Goal: Task Accomplishment & Management: Use online tool/utility

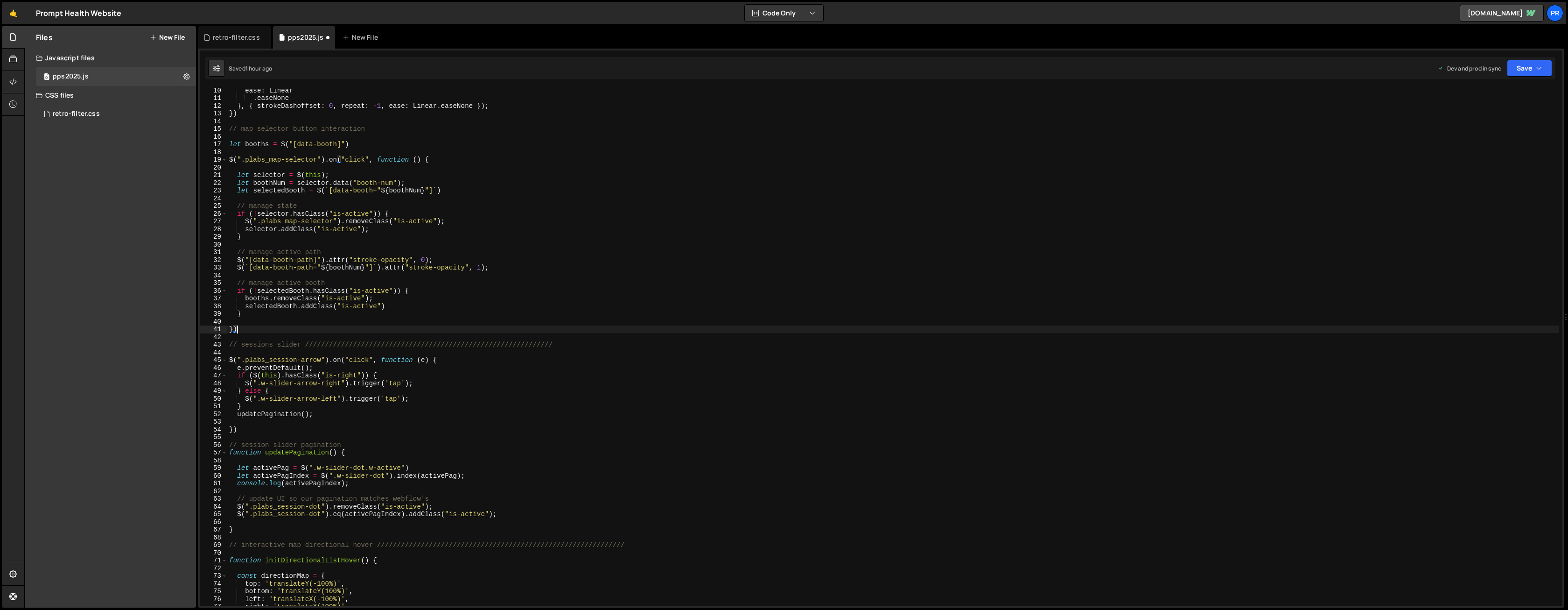
scroll to position [65, 0]
click at [359, 147] on div "strokeDashoffset : l , ease : Linear . easeNone } , { strokeDashoffset : 0 , re…" at bounding box center [893, 351] width 1331 height 534
type textarea "let booths = $("[data-booth]")"
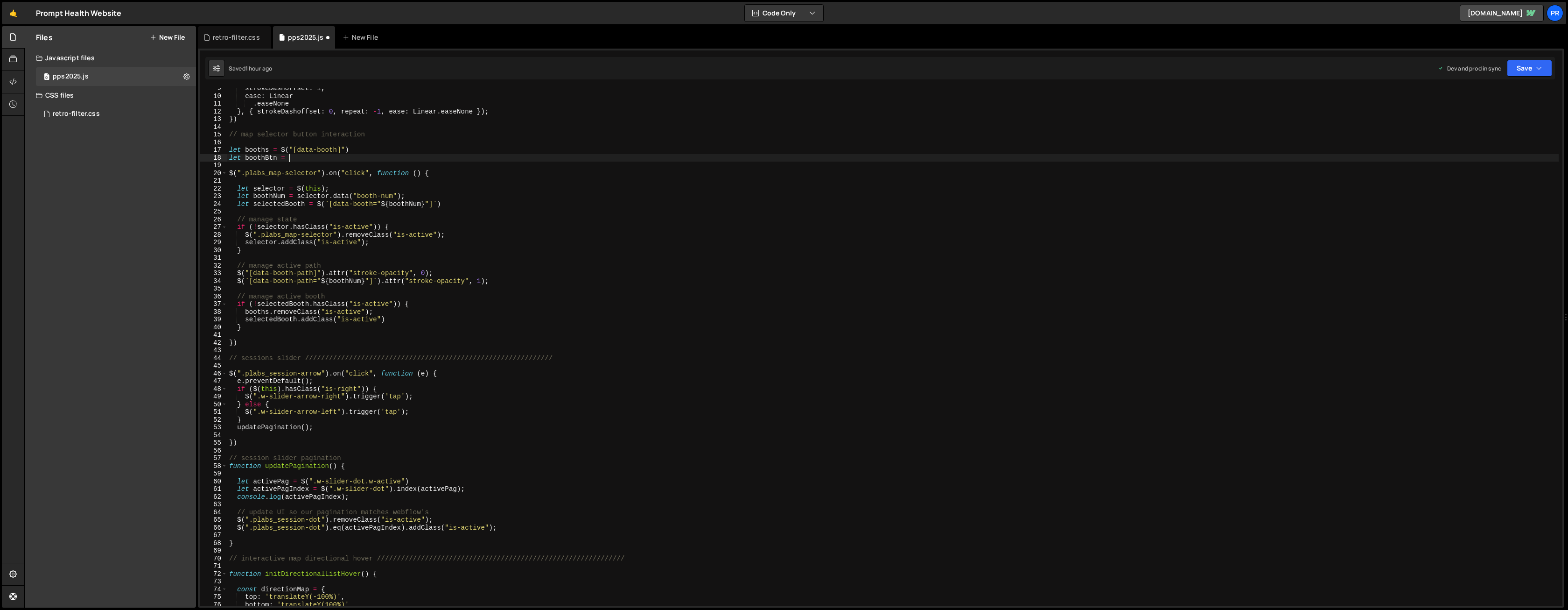
scroll to position [0, 4]
drag, startPoint x: 333, startPoint y: 196, endPoint x: 398, endPoint y: 195, distance: 65.0
click at [398, 195] on div "strokeDashoffset : l , ease : Linear . easeNone } , { strokeDashoffset : 0 , re…" at bounding box center [893, 351] width 1331 height 534
click at [404, 188] on div "strokeDashoffset : l , ease : Linear . easeNone } , { strokeDashoffset : 0 , re…" at bounding box center [893, 351] width 1331 height 534
click at [316, 157] on div "strokeDashoffset : l , ease : Linear . easeNone } , { strokeDashoffset : 0 , re…" at bounding box center [893, 351] width 1331 height 534
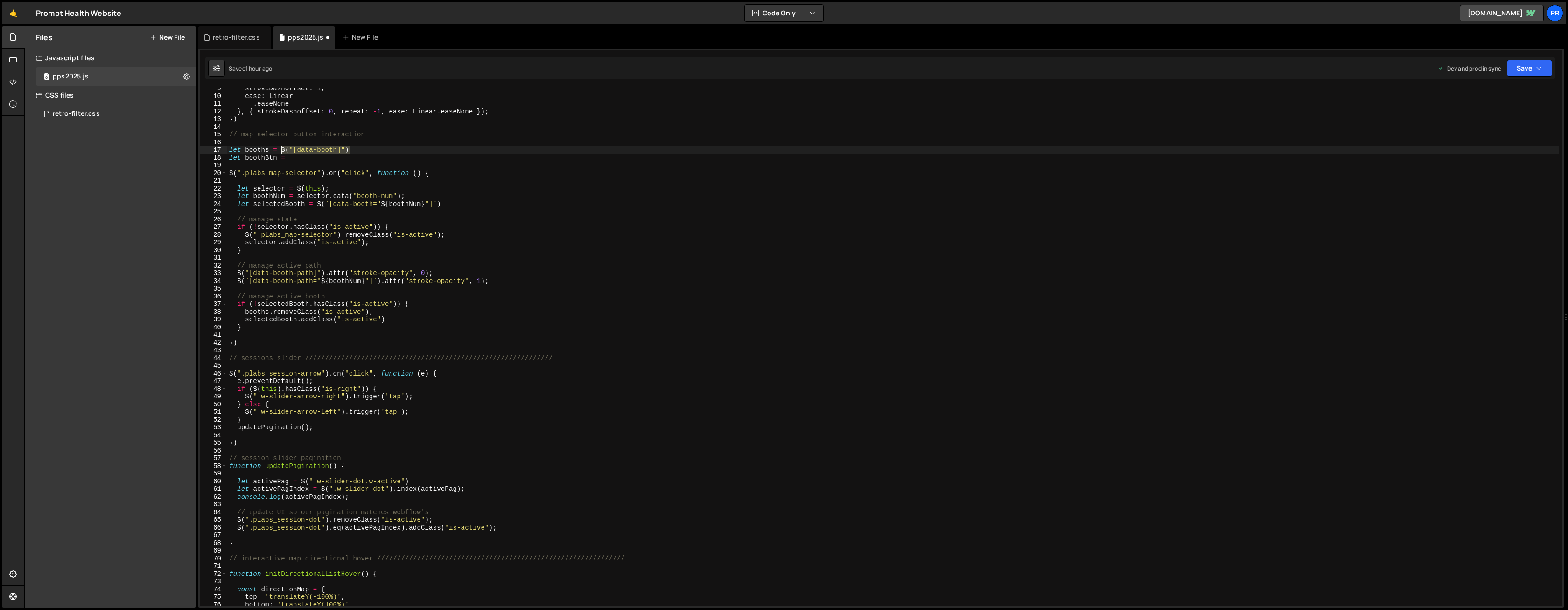
drag, startPoint x: 355, startPoint y: 148, endPoint x: 281, endPoint y: 149, distance: 74.0
click at [281, 149] on div "strokeDashoffset : l , ease : Linear . easeNone } , { strokeDashoffset : 0 , re…" at bounding box center [893, 351] width 1331 height 534
click at [301, 159] on div "strokeDashoffset : l , ease : Linear . easeNone } , { strokeDashoffset : 0 , re…" at bounding box center [893, 351] width 1331 height 534
paste textarea "$("[data-booth]")"
click at [346, 157] on div "strokeDashoffset : l , ease : Linear . easeNone } , { strokeDashoffset : 0 , re…" at bounding box center [893, 351] width 1331 height 534
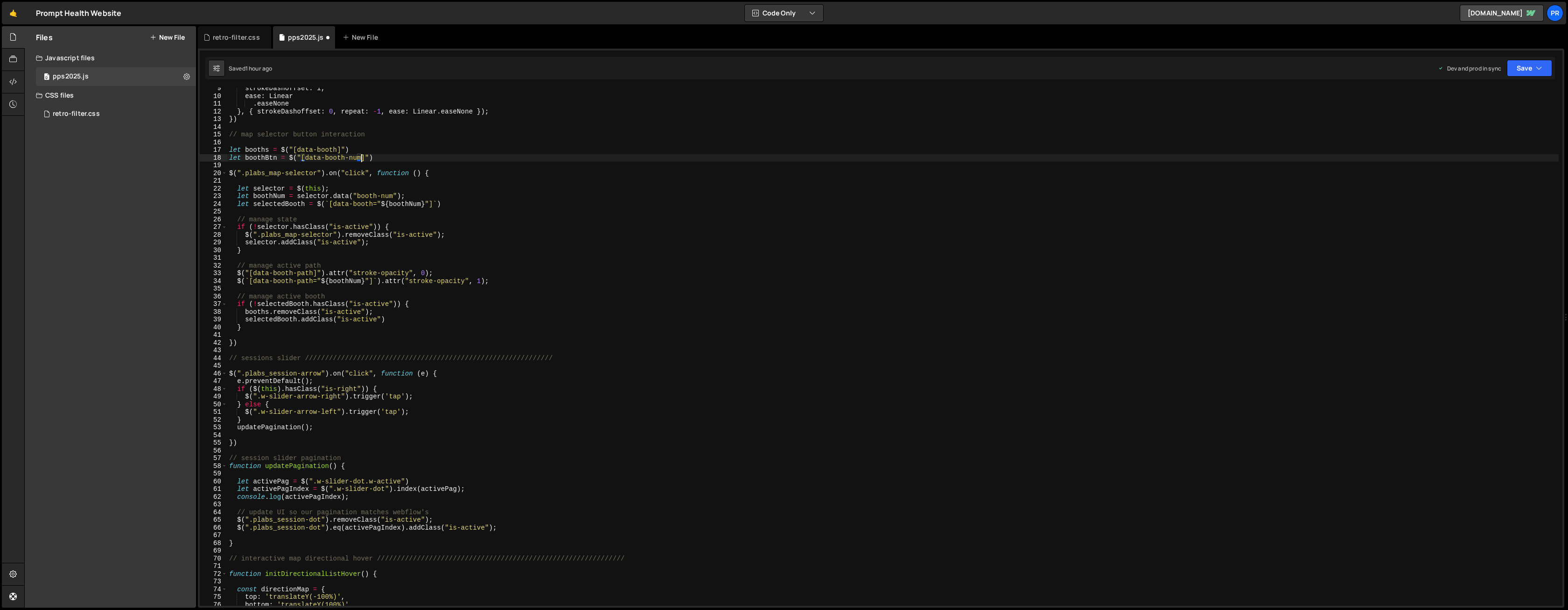
scroll to position [0, 9]
click at [378, 154] on div "strokeDashoffset : l , ease : Linear . easeNone } , { strokeDashoffset : 0 , re…" at bounding box center [893, 351] width 1331 height 534
click at [355, 158] on div "strokeDashoffset : l , ease : Linear . easeNone } , { strokeDashoffset : 0 , re…" at bounding box center [893, 351] width 1331 height 534
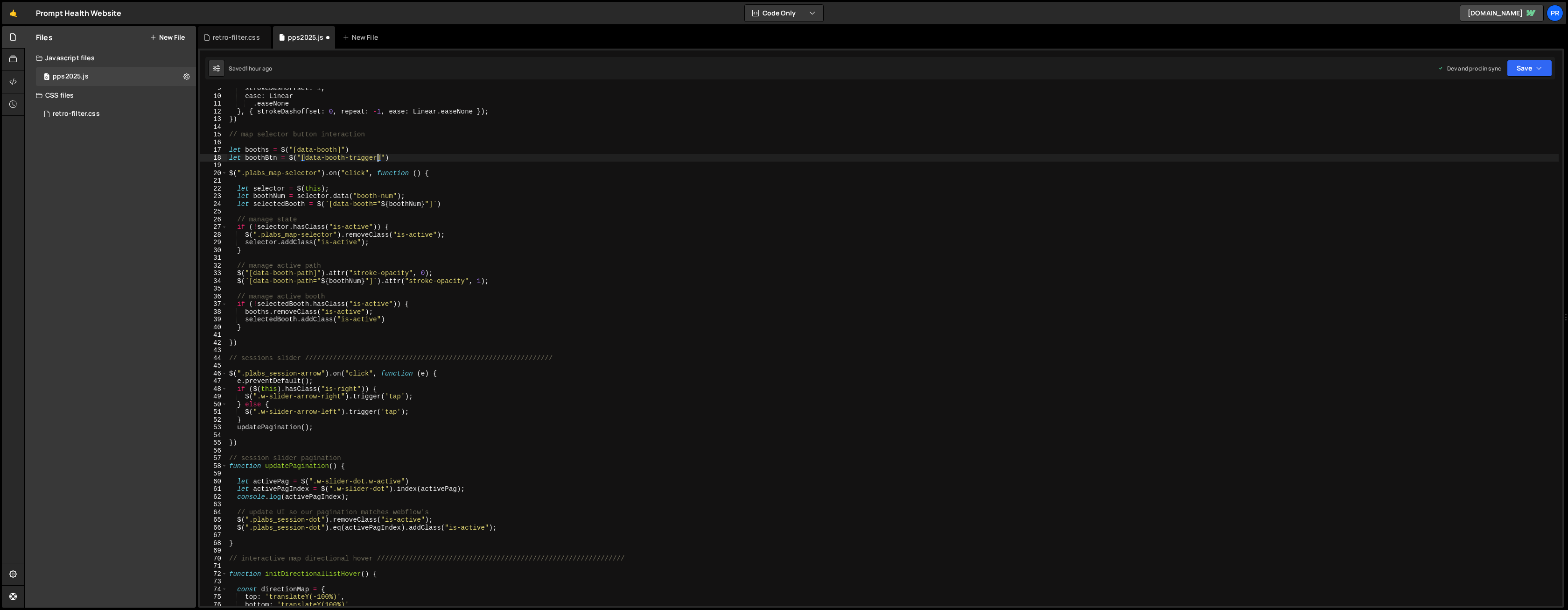
click at [398, 158] on div "strokeDashoffset : l , ease : Linear . easeNone } , { strokeDashoffset : 0 , re…" at bounding box center [893, 351] width 1331 height 534
drag, startPoint x: 288, startPoint y: 158, endPoint x: 395, endPoint y: 158, distance: 107.0
click at [395, 158] on div "strokeDashoffset : l , ease : Linear . easeNone } , { strokeDashoffset : 0 , re…" at bounding box center [893, 351] width 1331 height 534
drag, startPoint x: 324, startPoint y: 171, endPoint x: 226, endPoint y: 172, distance: 98.0
click at [226, 172] on div "let boothBtn = $("[data-booth-trigger]") 9 10 11 12 13 14 15 16 17 18 19 20 21 …" at bounding box center [881, 347] width 1363 height 518
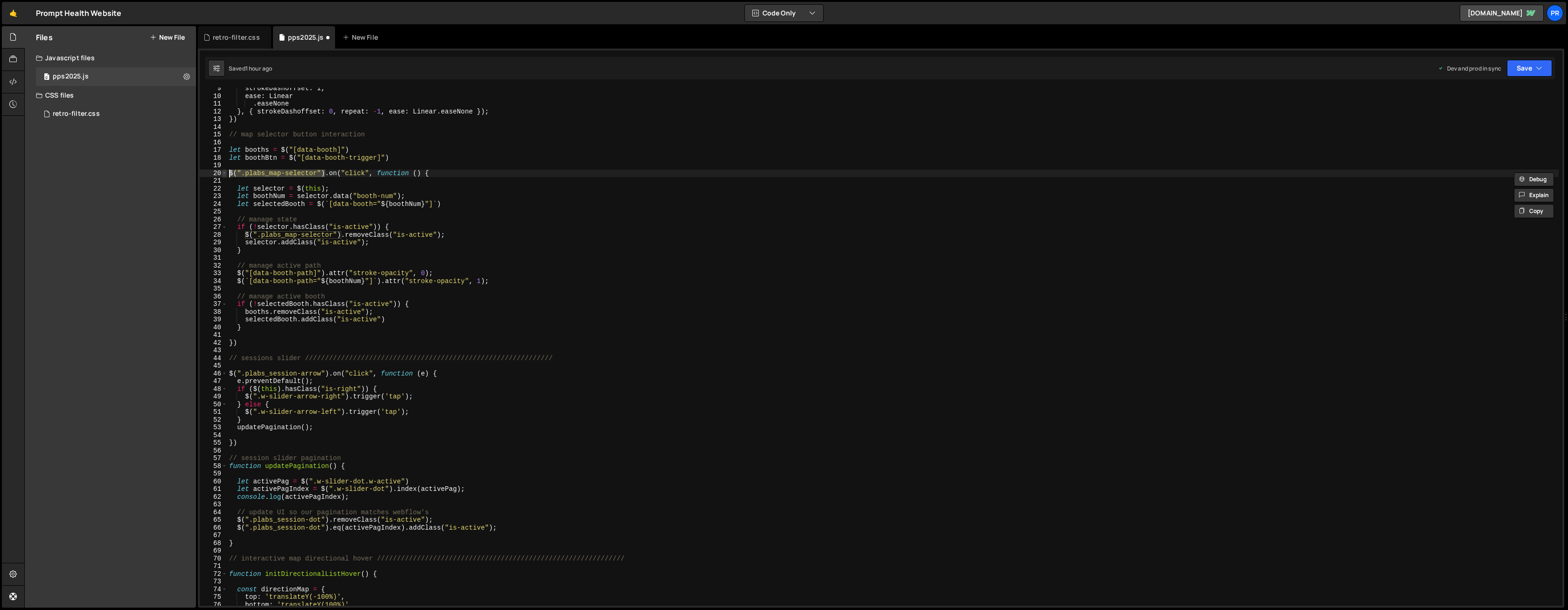
paste textarea "[data-booth-trigger]"
click at [432, 156] on div "strokeDashoffset : l , ease : Linear . easeNone } , { strokeDashoffset : 0 , re…" at bounding box center [893, 351] width 1331 height 534
click at [372, 206] on div "strokeDashoffset : l , ease : Linear . easeNone } , { strokeDashoffset : 0 , re…" at bounding box center [893, 351] width 1331 height 534
click at [464, 190] on div "strokeDashoffset : l , ease : Linear . easeNone } , { strokeDashoffset : 0 , re…" at bounding box center [893, 351] width 1331 height 534
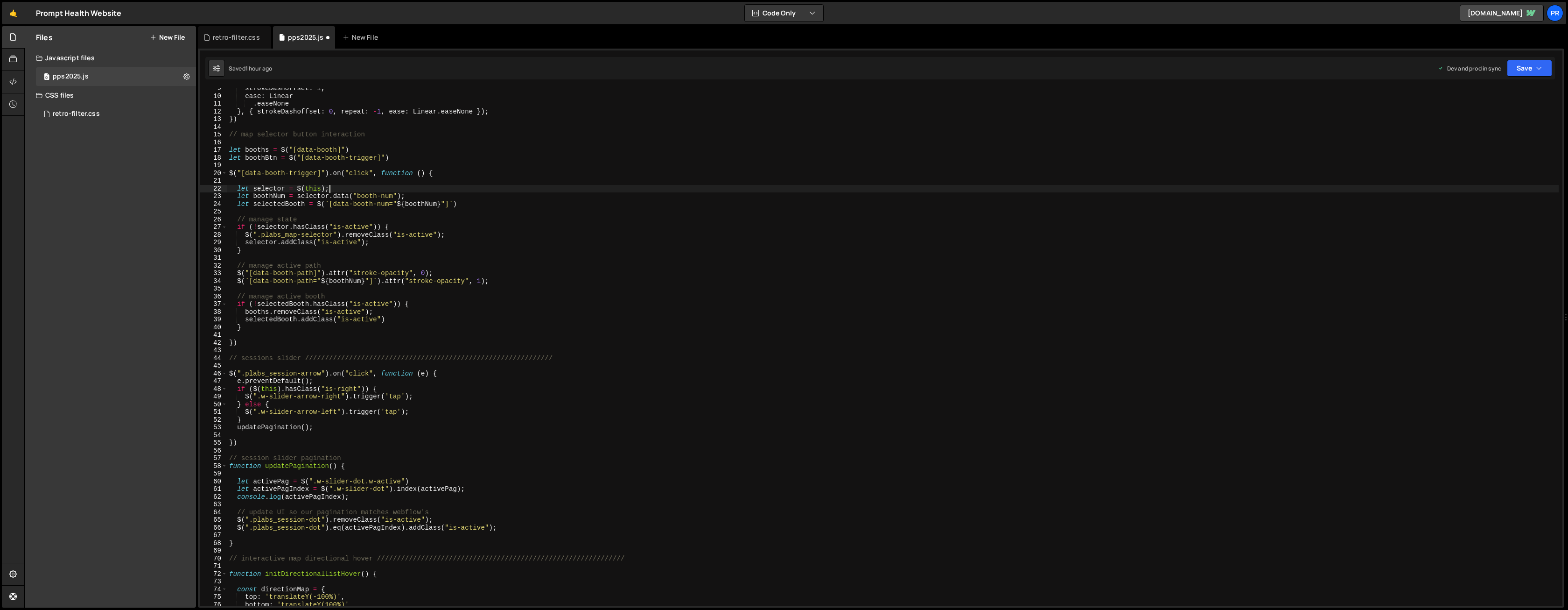
scroll to position [0, 6]
drag, startPoint x: 229, startPoint y: 173, endPoint x: 330, endPoint y: 171, distance: 101.0
click at [330, 171] on div "strokeDashoffset : l , ease : Linear . easeNone } , { strokeDashoffset : 0 , re…" at bounding box center [893, 351] width 1331 height 534
drag, startPoint x: 276, startPoint y: 157, endPoint x: 266, endPoint y: 157, distance: 10.0
click at [266, 157] on div "strokeDashoffset : l , ease : Linear . easeNone } , { strokeDashoffset : 0 , re…" at bounding box center [893, 351] width 1331 height 534
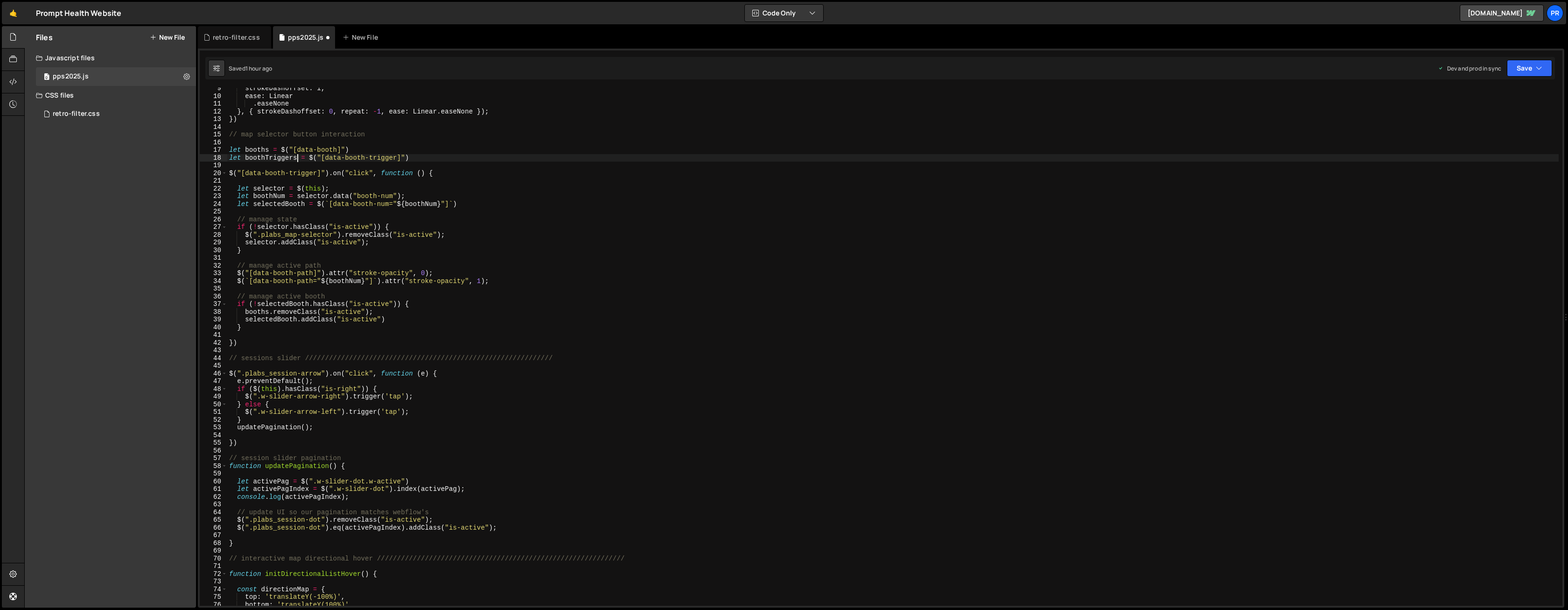
scroll to position [0, 4]
click at [265, 157] on div "strokeDashoffset : l , ease : Linear . easeNone } , { strokeDashoffset : 0 , re…" at bounding box center [893, 351] width 1331 height 534
drag, startPoint x: 230, startPoint y: 175, endPoint x: 328, endPoint y: 173, distance: 98.0
click at [328, 173] on div "strokeDashoffset : l , ease : Linear . easeNone } , { strokeDashoffset : 0 , re…" at bounding box center [893, 351] width 1331 height 534
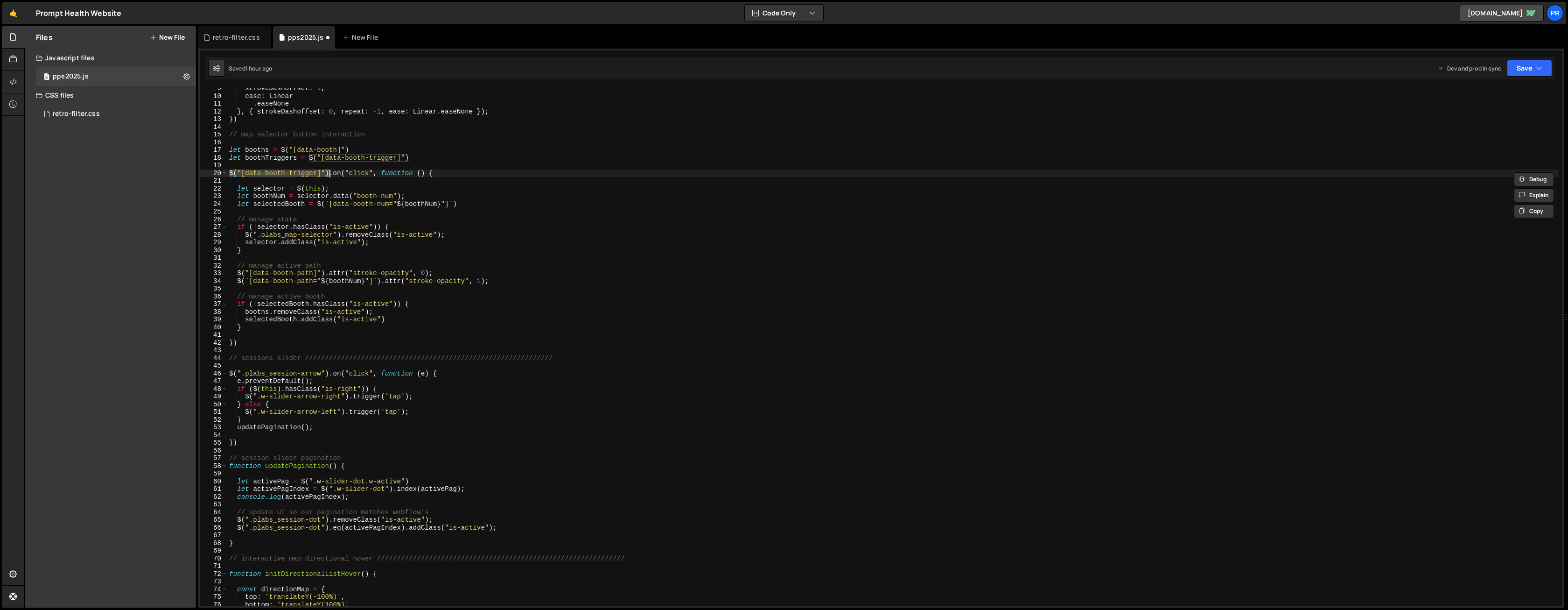
paste textarea "boothTriggers"
click at [443, 153] on div "strokeDashoffset : l , ease : Linear . easeNone } , { strokeDashoffset : 0 , re…" at bounding box center [893, 351] width 1331 height 534
drag, startPoint x: 246, startPoint y: 235, endPoint x: 341, endPoint y: 233, distance: 95.0
click at [341, 233] on div "strokeDashoffset : l , ease : Linear . easeNone } , { strokeDashoffset : 0 , re…" at bounding box center [893, 351] width 1331 height 534
paste textarea "boothTriggers"
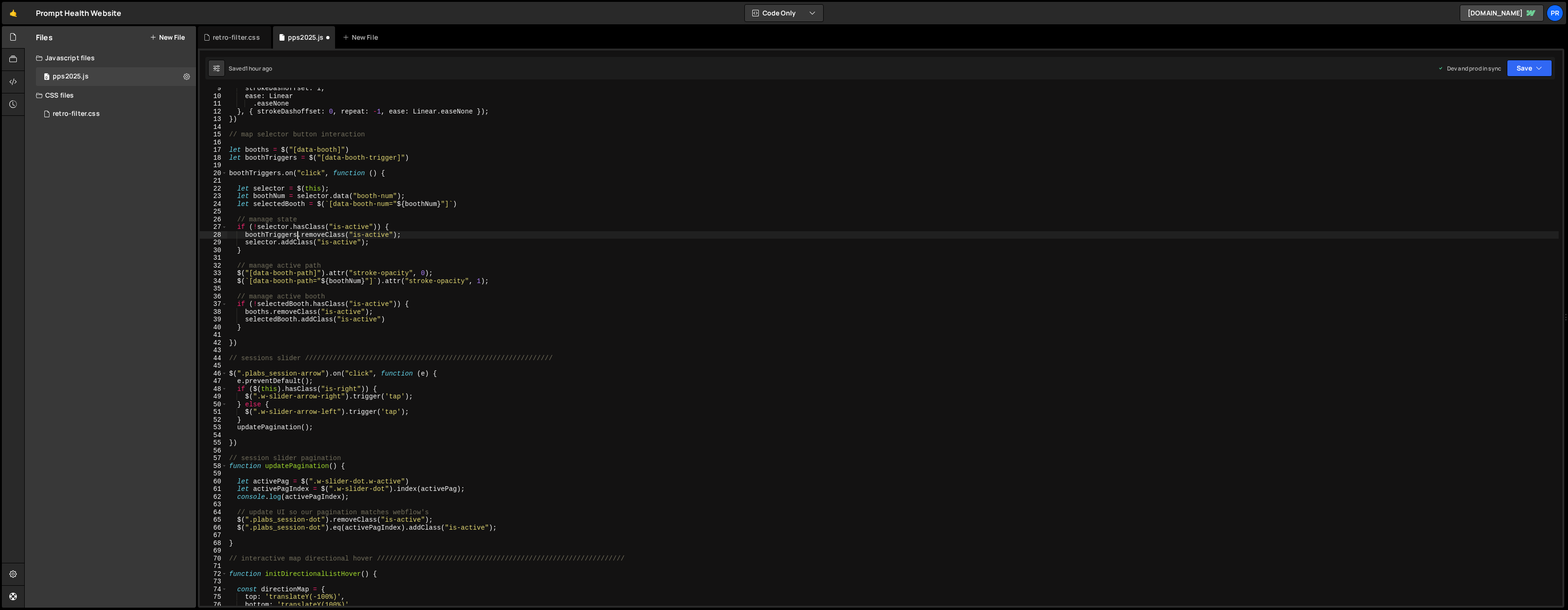
click at [471, 204] on div "strokeDashoffset : l , ease : Linear . easeNone } , { strokeDashoffset : 0 , re…" at bounding box center [893, 351] width 1331 height 534
type textarea "let selectedBooth = $(`[data-booth-num="${boothNum}"]`)"
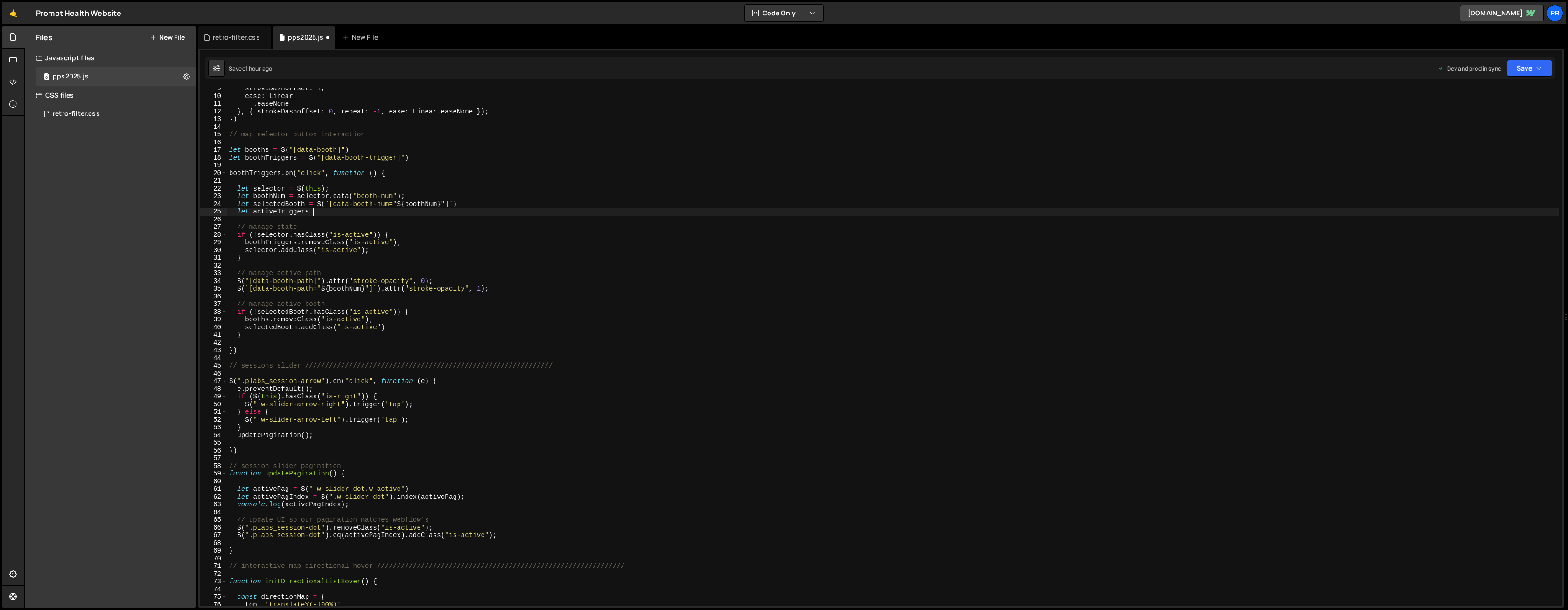
scroll to position [0, 6]
paste textarea "boothTriggers"
drag, startPoint x: 425, startPoint y: 158, endPoint x: 309, endPoint y: 159, distance: 116.0
click at [309, 159] on div "strokeDashoffset : l , ease : Linear . easeNone } , { strokeDashoffset : 0 , re…" at bounding box center [893, 351] width 1331 height 534
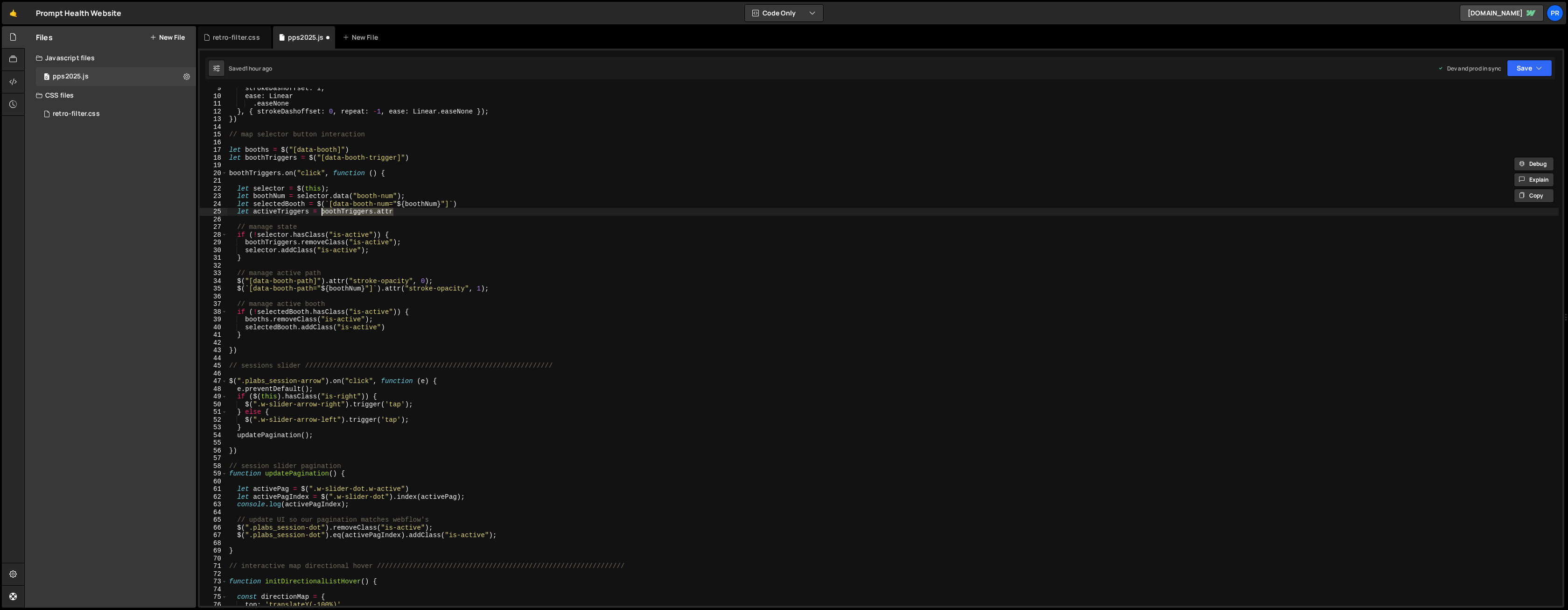
drag, startPoint x: 408, startPoint y: 213, endPoint x: 321, endPoint y: 211, distance: 87.0
click at [321, 211] on div "strokeDashoffset : l , ease : Linear . easeNone } , { strokeDashoffset : 0 , re…" at bounding box center [893, 351] width 1331 height 534
paste textarea "$("[data-booth-trigger]")"
type textarea "let activeTriggers = $("[data-booth-trigger]")"
click at [425, 213] on div "strokeDashoffset : l , ease : Linear . easeNone } , { strokeDashoffset : 0 , re…" at bounding box center [893, 351] width 1331 height 534
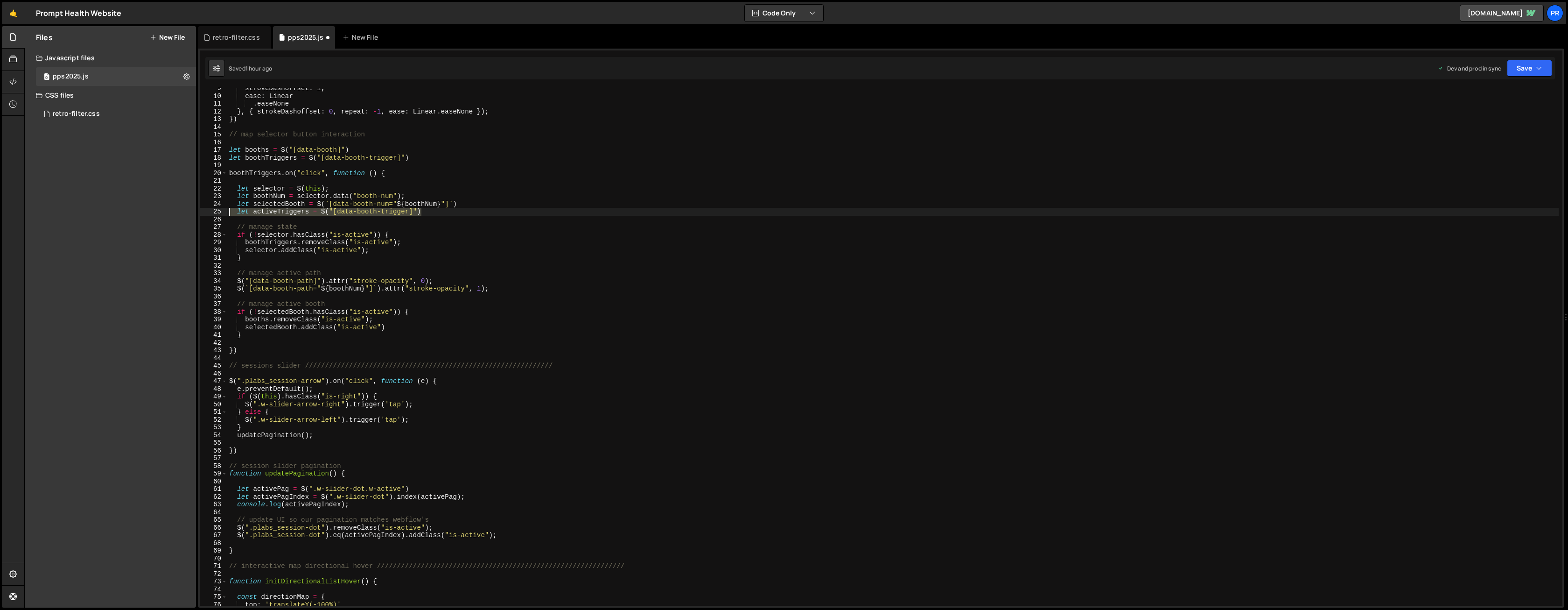
drag, startPoint x: 432, startPoint y: 213, endPoint x: 221, endPoint y: 212, distance: 211.0
click at [221, 212] on div "let activeTriggers = $("[data-booth-trigger]") 9 10 11 12 13 14 15 16 17 18 19 …" at bounding box center [881, 347] width 1363 height 518
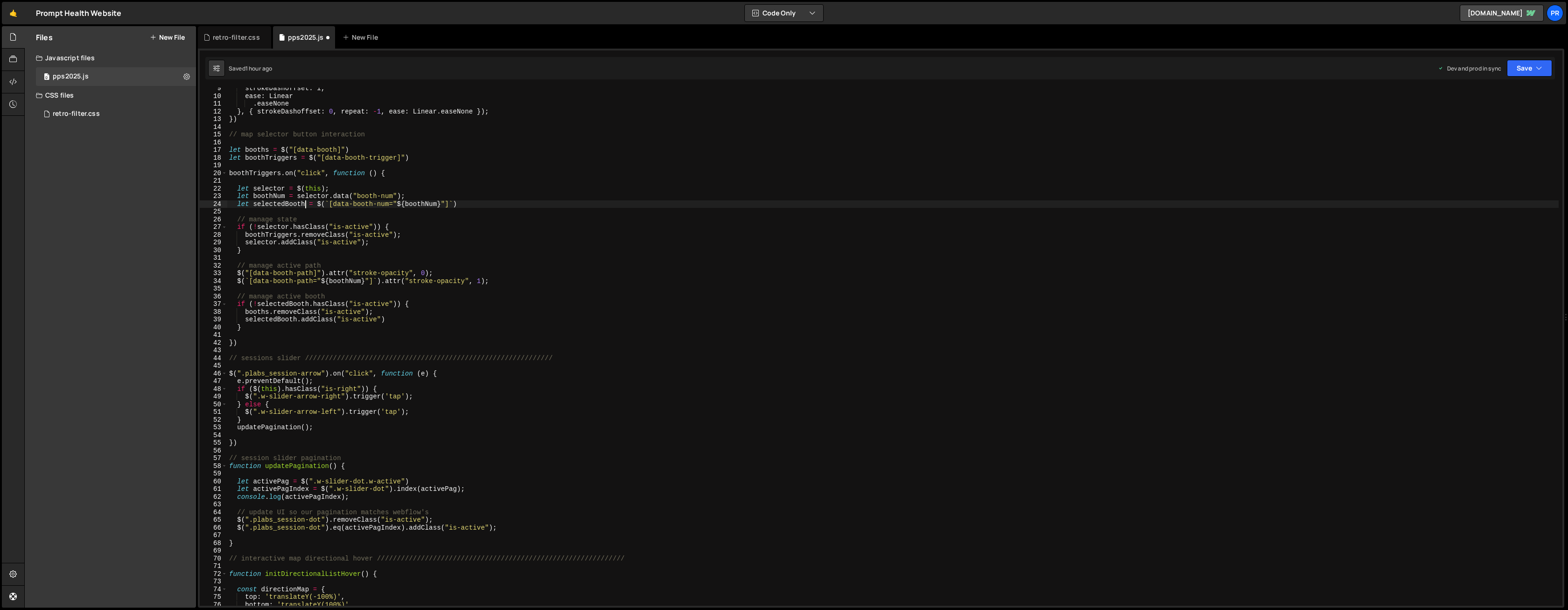
click at [304, 202] on div "strokeDashoffset : l , ease : Linear . easeNone } , { strokeDashoffset : 0 , re…" at bounding box center [893, 351] width 1331 height 534
click at [281, 204] on div "strokeDashoffset : l , ease : Linear . easeNone } , { strokeDashoffset : 0 , re…" at bounding box center [893, 351] width 1331 height 534
drag, startPoint x: 278, startPoint y: 243, endPoint x: 244, endPoint y: 243, distance: 34.0
click at [244, 243] on div "strokeDashoffset : l , ease : Linear . easeNone } , { strokeDashoffset : 0 , re…" at bounding box center [893, 351] width 1331 height 534
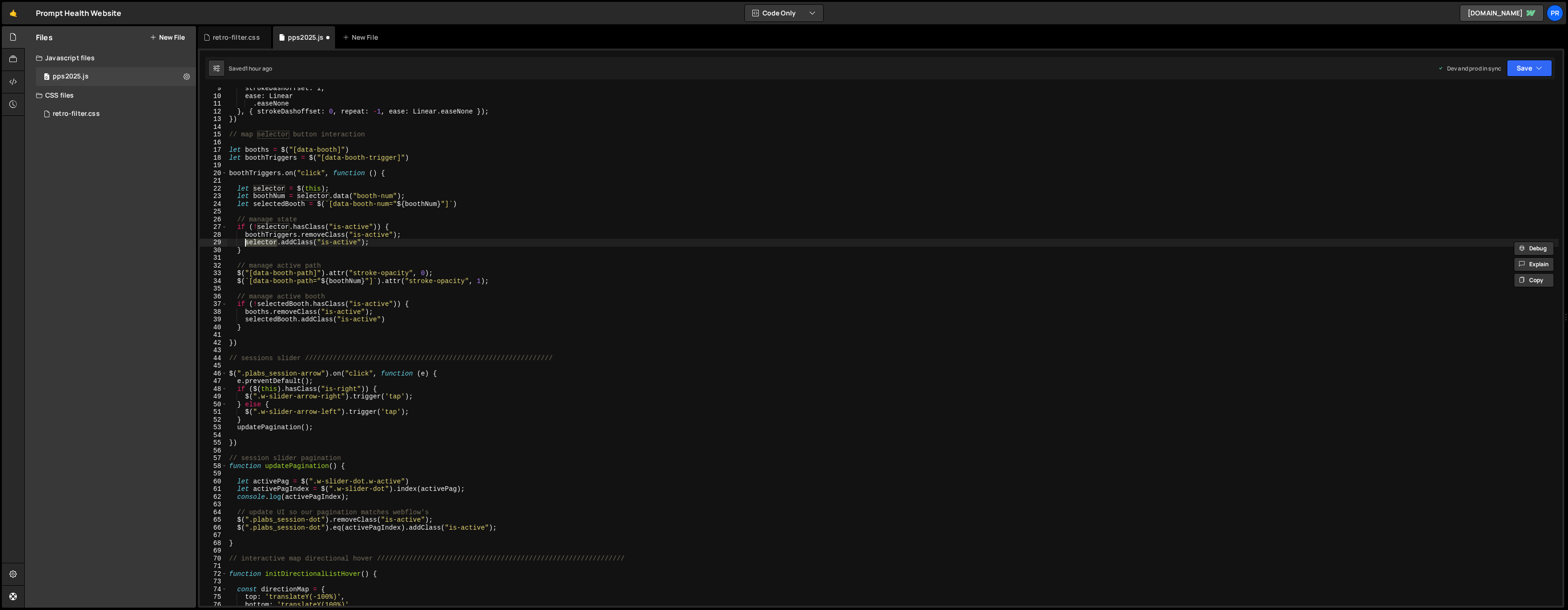
paste textarea "edBooth"
click at [437, 244] on div "strokeDashoffset : l , ease : Linear . easeNone } , { strokeDashoffset : 0 , re…" at bounding box center [893, 351] width 1331 height 534
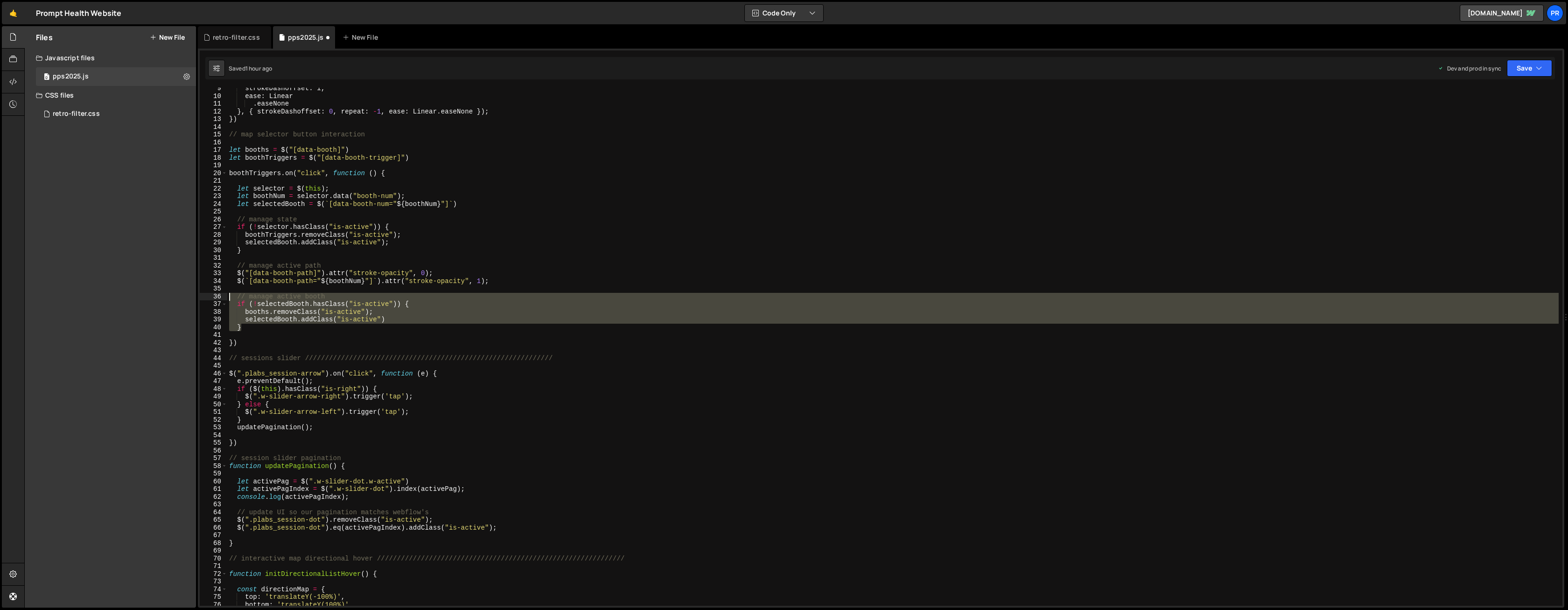
drag, startPoint x: 249, startPoint y: 329, endPoint x: 211, endPoint y: 298, distance: 49.0
click at [211, 298] on div "selectedBooth.addClass("is-active"); 9 10 11 12 13 14 15 16 17 18 19 20 21 22 2…" at bounding box center [881, 347] width 1363 height 518
type textarea "// manage active booth if (!selectedBooth.hasClass("is-active")) {"
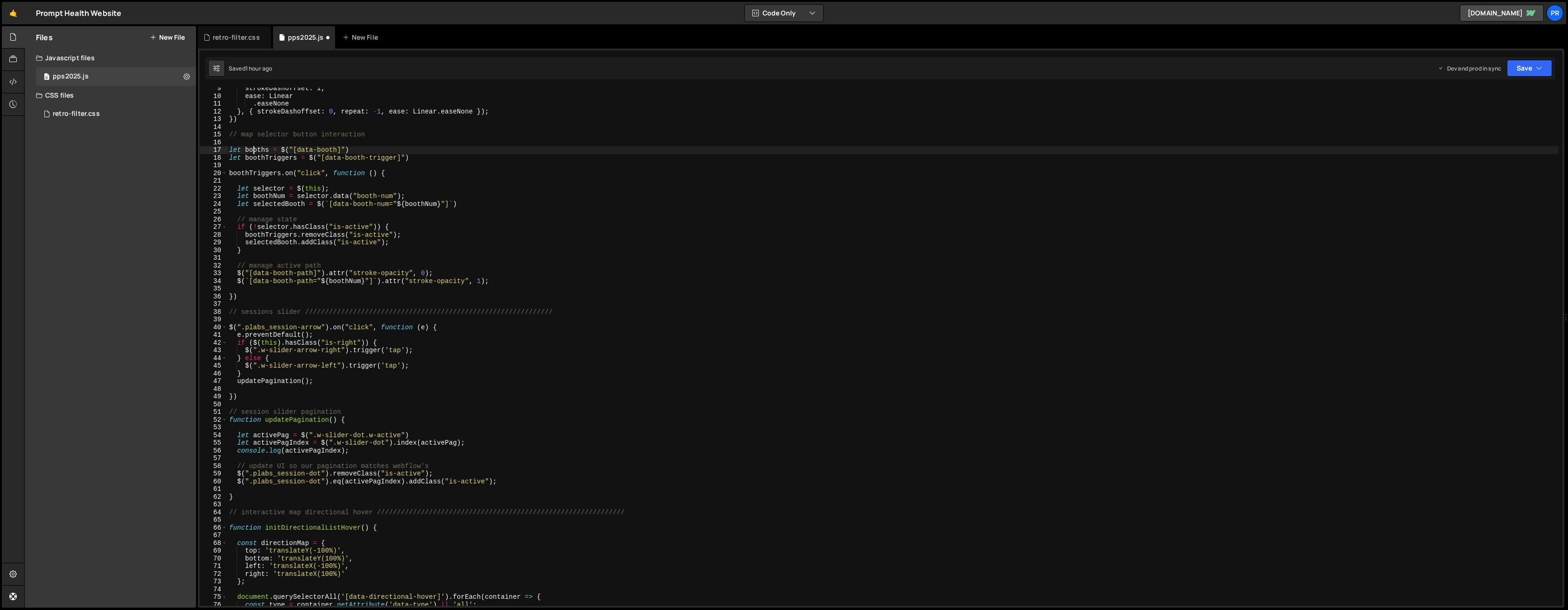
click at [252, 150] on div "strokeDashoffset : l , ease : Linear . easeNone } , { strokeDashoffset : 0 , re…" at bounding box center [893, 351] width 1331 height 534
type textarea "let booths = $("[data-booth]")"
click at [252, 150] on div "strokeDashoffset : l , ease : Linear . easeNone } , { strokeDashoffset : 0 , re…" at bounding box center [893, 351] width 1331 height 534
type input "booths"
drag, startPoint x: 363, startPoint y: 148, endPoint x: 215, endPoint y: 151, distance: 148.0
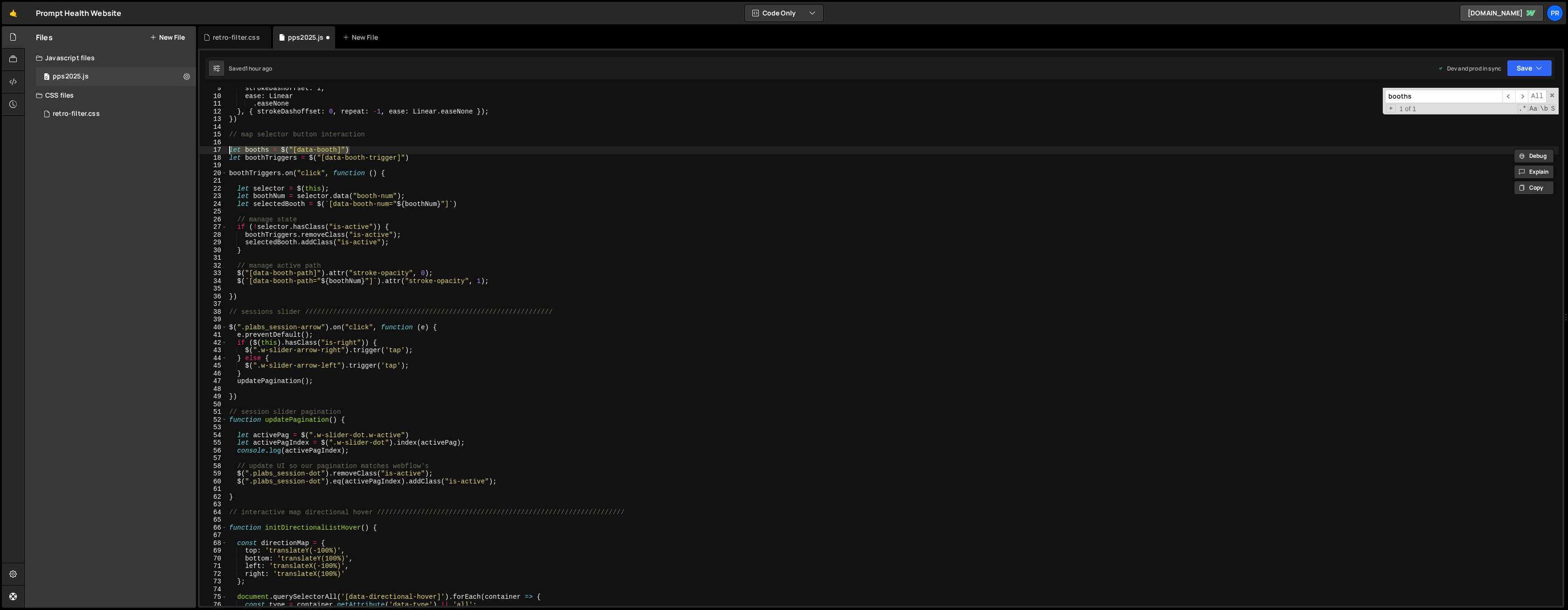
click at [215, 151] on div "let booths = $("[data-booth]") 9 10 11 12 13 14 15 16 17 18 19 20 21 22 23 24 2…" at bounding box center [881, 347] width 1363 height 518
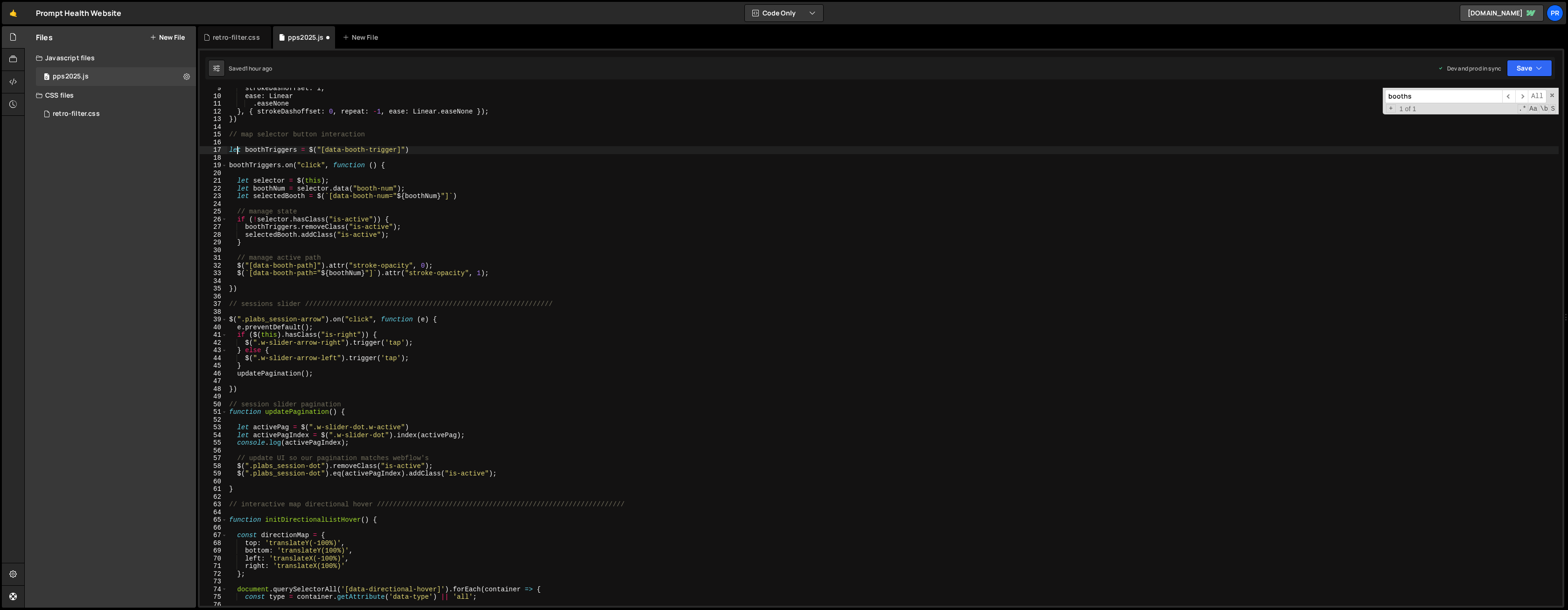
click at [237, 152] on div "strokeDashoffset : l , ease : Linear . easeNone } , { strokeDashoffset : 0 , re…" at bounding box center [893, 351] width 1331 height 534
click at [407, 131] on div "strokeDashoffset : l , ease : Linear . easeNone } , { strokeDashoffset : 0 , re…" at bounding box center [893, 351] width 1331 height 534
click at [242, 151] on div "strokeDashoffset : l , ease : Linear . easeNone } , { strokeDashoffset : 0 , re…" at bounding box center [893, 351] width 1331 height 534
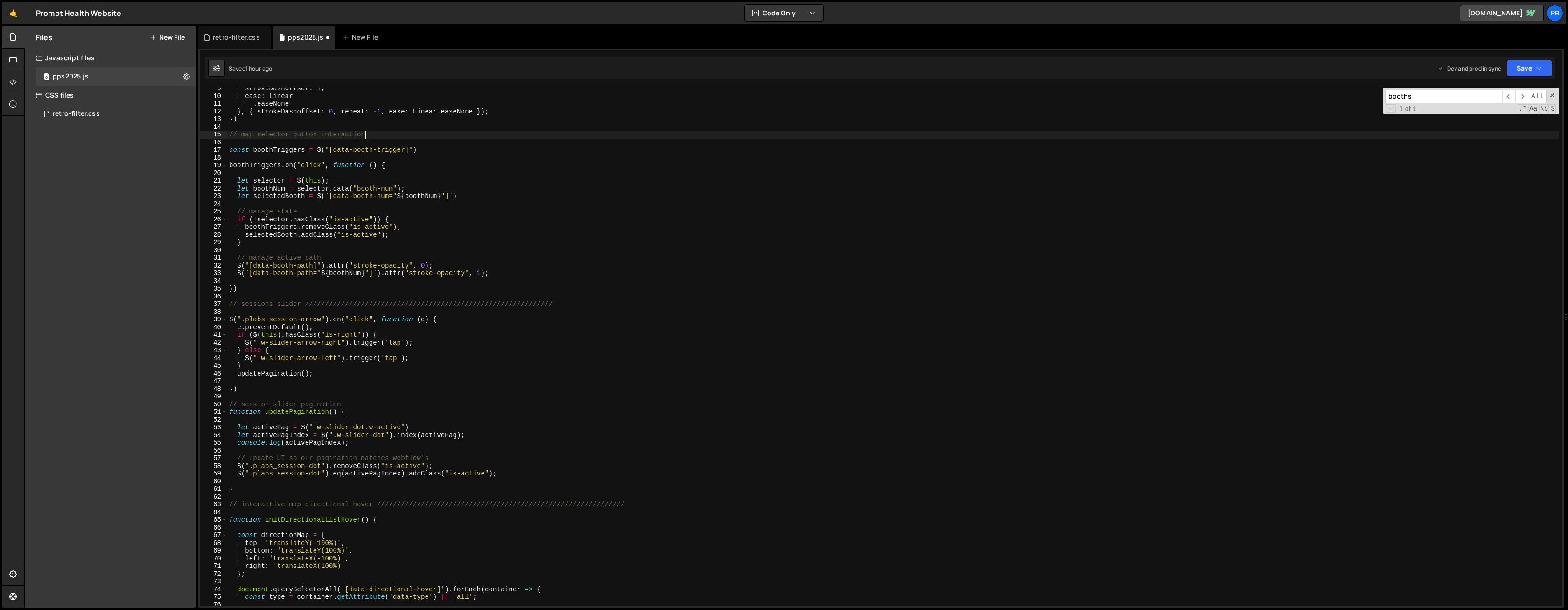
click at [242, 151] on div "strokeDashoffset : l , ease : Linear . easeNone } , { strokeDashoffset : 0 , re…" at bounding box center [893, 351] width 1331 height 534
click at [242, 180] on div "strokeDashoffset : l , ease : Linear . easeNone } , { strokeDashoffset : 0 , re…" at bounding box center [893, 351] width 1331 height 534
paste textarea "cons"
click at [244, 188] on div "strokeDashoffset : l , ease : Linear . easeNone } , { strokeDashoffset : 0 , re…" at bounding box center [893, 351] width 1331 height 534
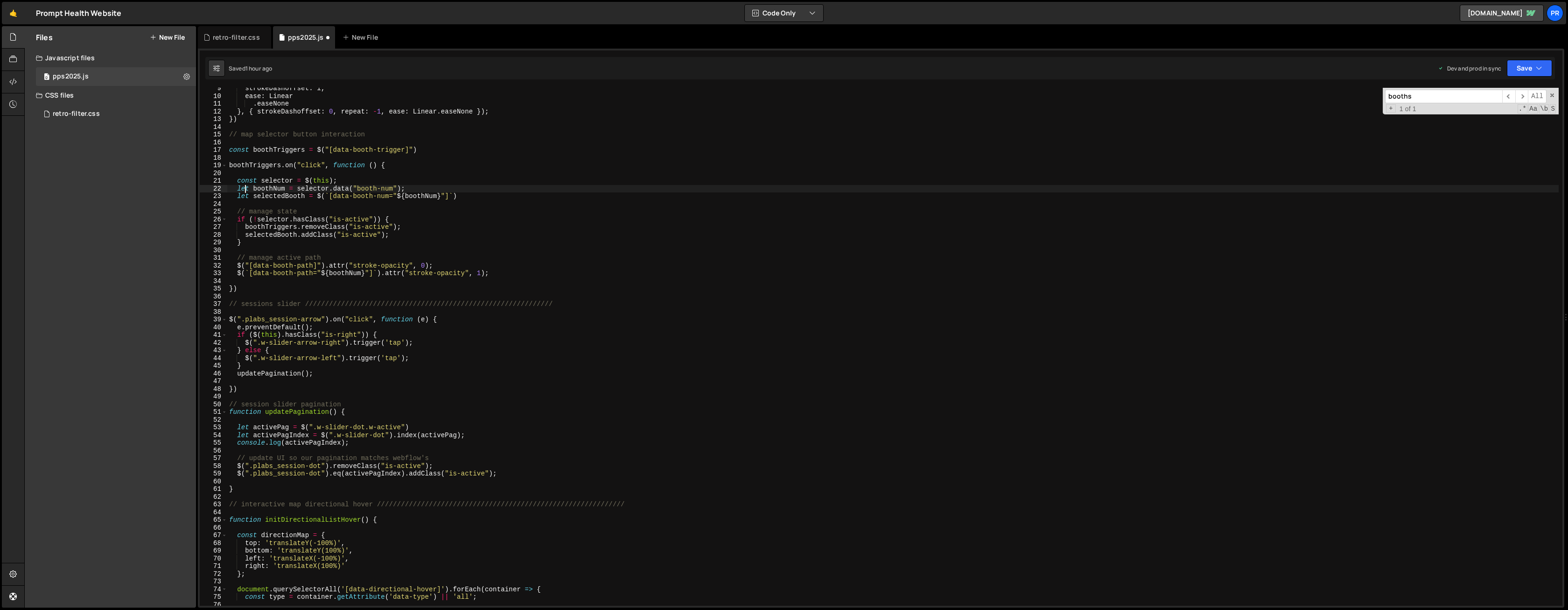
click at [244, 188] on div "strokeDashoffset : l , ease : Linear . easeNone } , { strokeDashoffset : 0 , re…" at bounding box center [893, 351] width 1331 height 534
paste textarea "cons"
click at [243, 197] on div "strokeDashoffset : l , ease : Linear . easeNone } , { strokeDashoffset : 0 , re…" at bounding box center [893, 351] width 1331 height 534
paste textarea "cons"
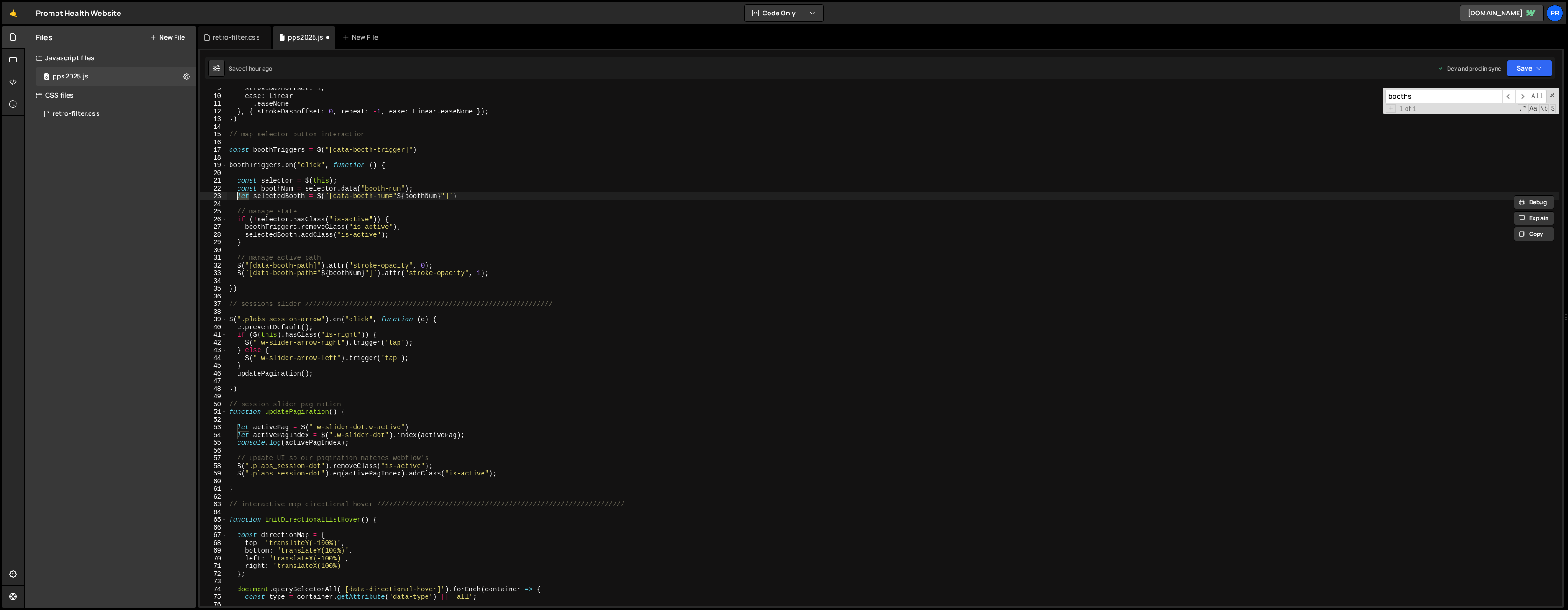
type textarea "const selectedBooth = $(`[data-booth-num="${boothNum}"]`)"
click at [445, 175] on div "strokeDashoffset : l , ease : Linear . easeNone } , { strokeDashoffset : 0 , re…" at bounding box center [893, 351] width 1331 height 534
click at [308, 211] on div "strokeDashoffset : l , ease : Linear . easeNone } , { strokeDashoffset : 0 , re…" at bounding box center [893, 351] width 1331 height 534
click at [276, 211] on div "strokeDashoffset : l , ease : Linear . easeNone } , { strokeDashoffset : 0 , re…" at bounding box center [893, 351] width 1331 height 534
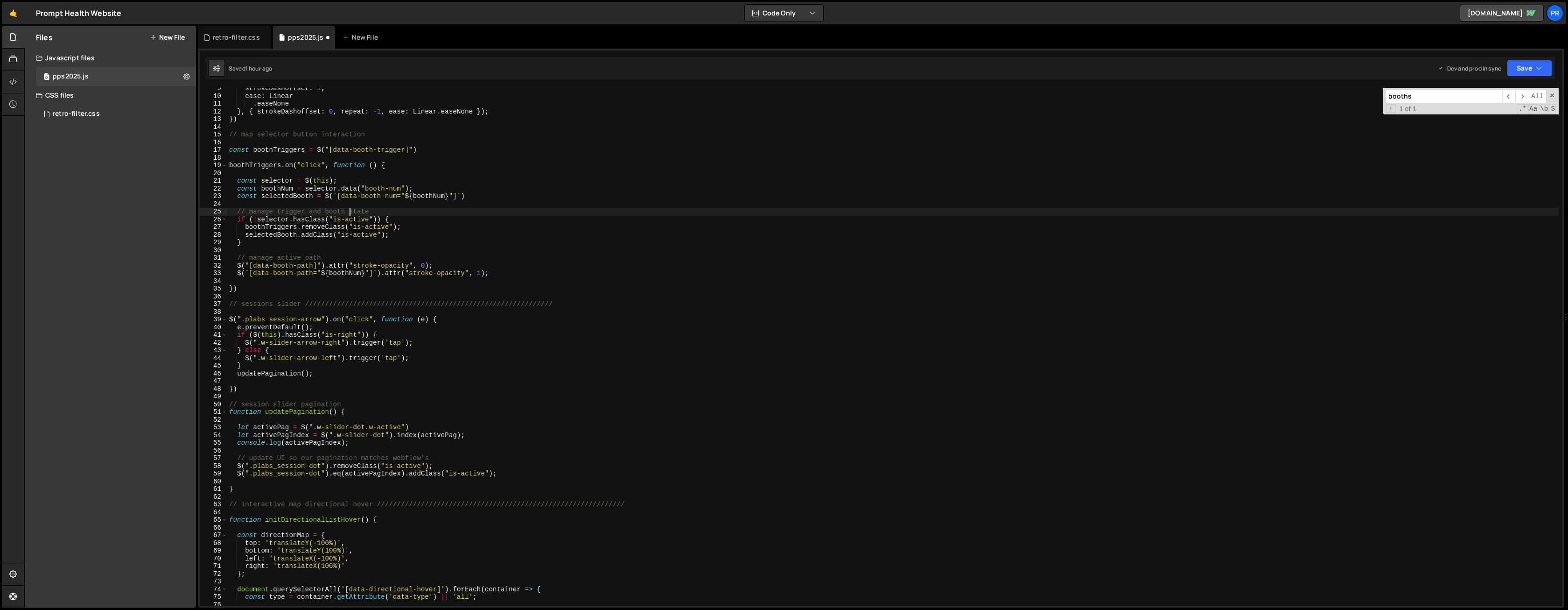
scroll to position [0, 8]
drag, startPoint x: 348, startPoint y: 210, endPoint x: 309, endPoint y: 208, distance: 39.1
click at [309, 208] on div "strokeDashoffset : l , ease : Linear . easeNone } , { strokeDashoffset : 0 , re…" at bounding box center [893, 351] width 1331 height 534
drag, startPoint x: 333, startPoint y: 149, endPoint x: 404, endPoint y: 149, distance: 71.0
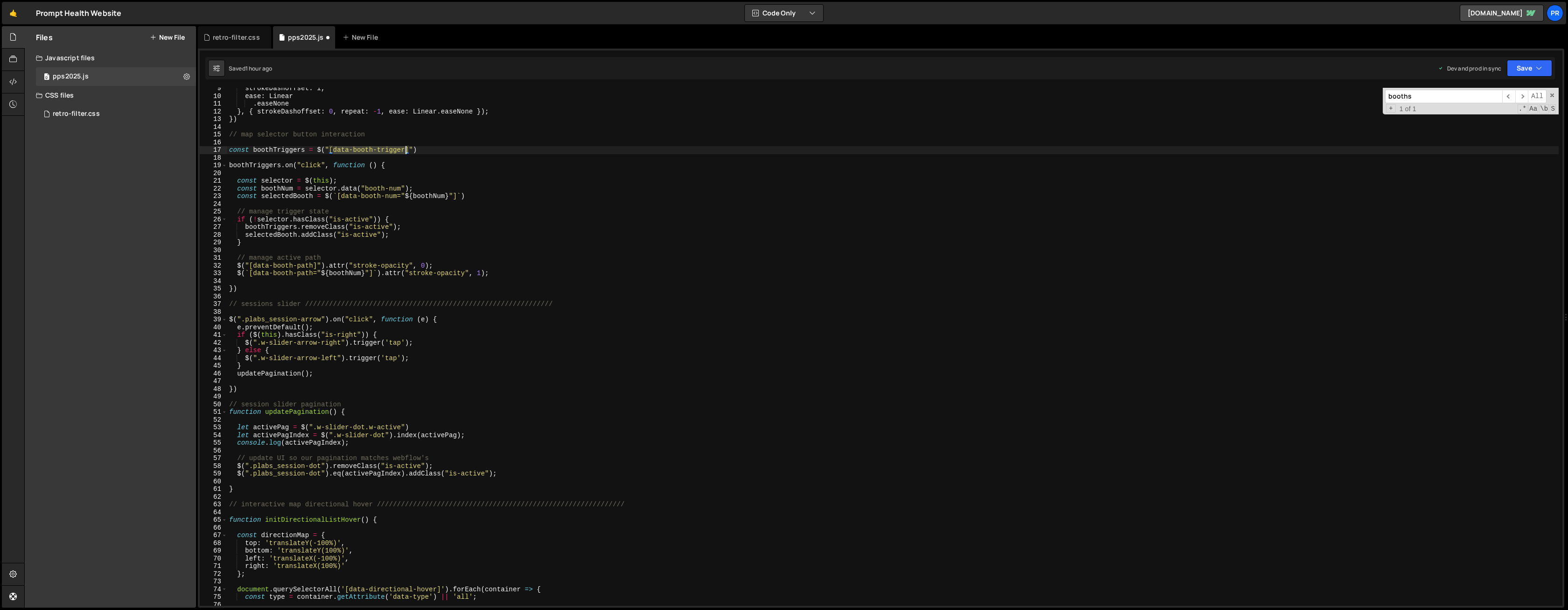
click at [404, 149] on div "strokeDashoffset : l , ease : Linear . easeNone } , { strokeDashoffset : 0 , re…" at bounding box center [893, 351] width 1331 height 534
click at [497, 152] on div "strokeDashoffset : l , ease : Linear . easeNone } , { strokeDashoffset : 0 , re…" at bounding box center [893, 351] width 1331 height 534
type textarea "const boothTriggers = $("[data-booth-trigger]")"
click at [317, 127] on div "strokeDashoffset : l , ease : Linear . easeNone } , { strokeDashoffset : 0 , re…" at bounding box center [893, 351] width 1331 height 534
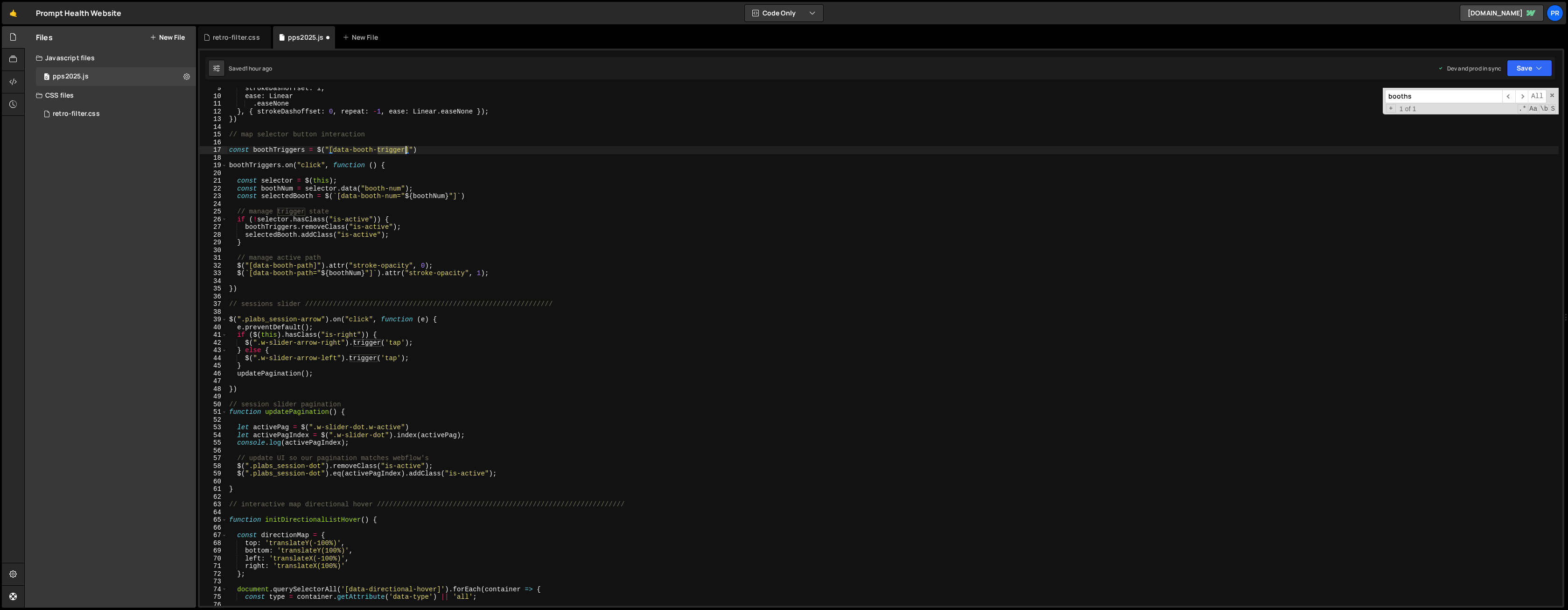
drag, startPoint x: 377, startPoint y: 150, endPoint x: 405, endPoint y: 149, distance: 28.0
click at [405, 149] on div "strokeDashoffset : l , ease : Linear . easeNone } , { strokeDashoffset : 0 , re…" at bounding box center [893, 351] width 1331 height 534
type textarea "const boothTriggers = $("[data-booth-num]")"
click at [387, 127] on div "strokeDashoffset : l , ease : Linear . easeNone } , { strokeDashoffset : 0 , re…" at bounding box center [893, 351] width 1331 height 534
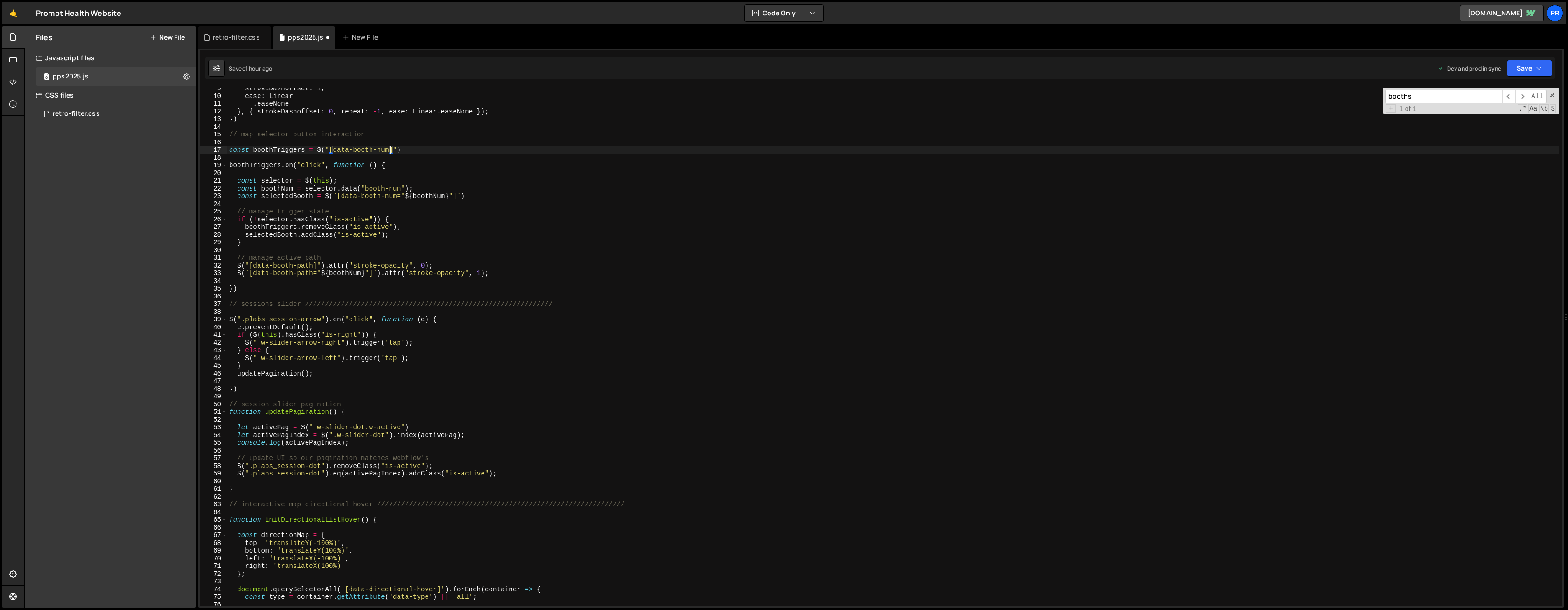
scroll to position [0, 0]
click at [1544, 65] on button "Save" at bounding box center [1529, 68] width 45 height 17
click at [1492, 121] on div "Save to Production S" at bounding box center [1497, 121] width 97 height 9
click at [351, 278] on div "strokeDashoffset : l , ease : Linear . easeNone } , { strokeDashoffset : 0 , re…" at bounding box center [893, 351] width 1331 height 534
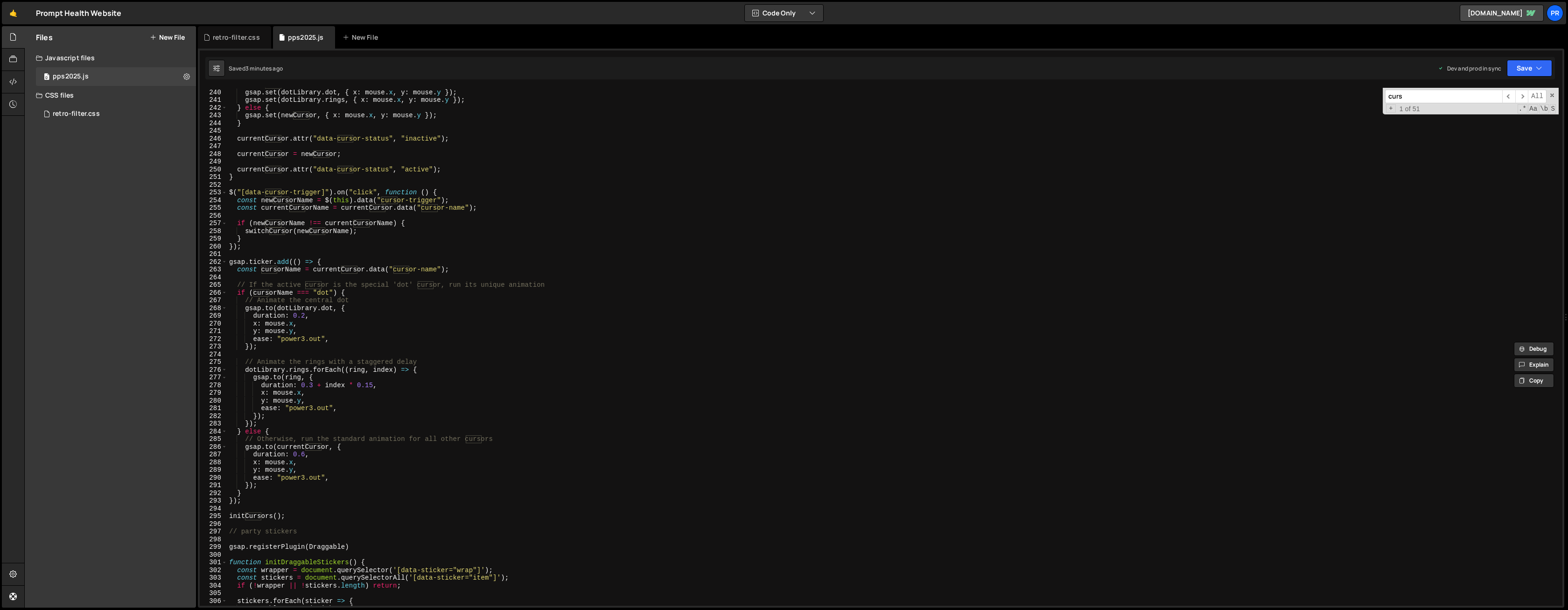
scroll to position [1852, 0]
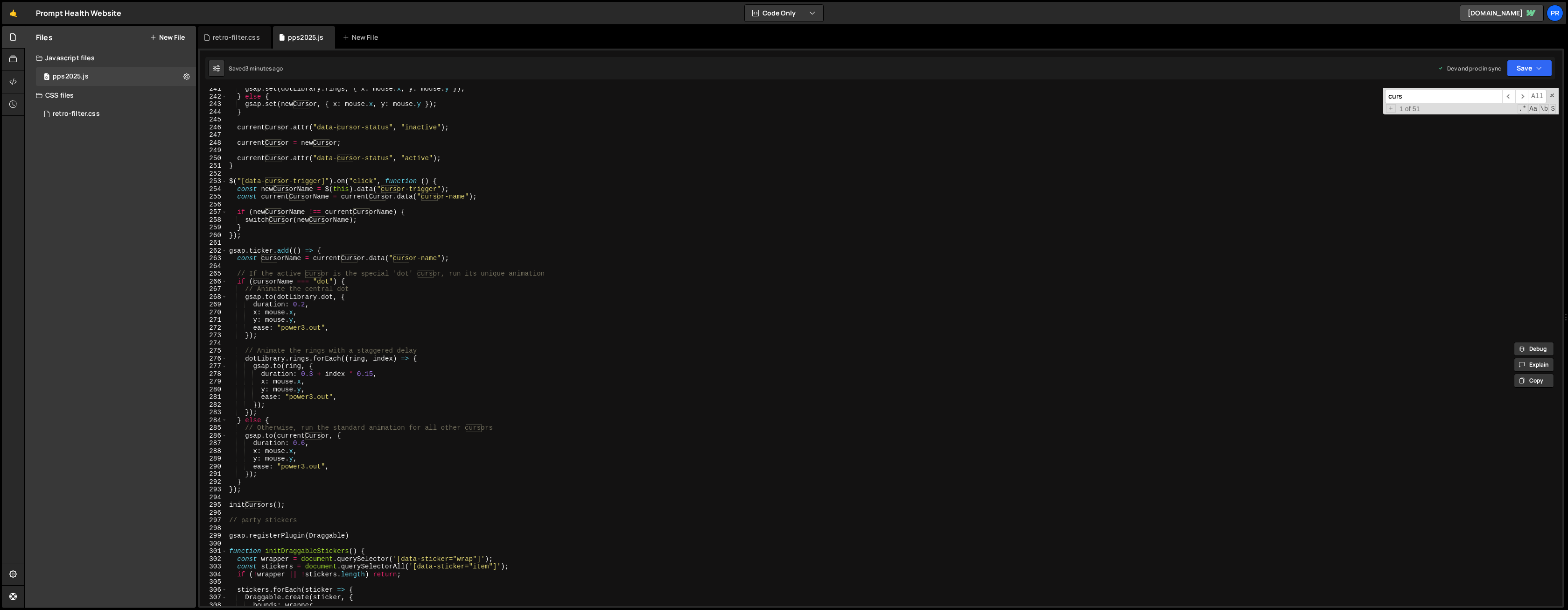
type input "curs"
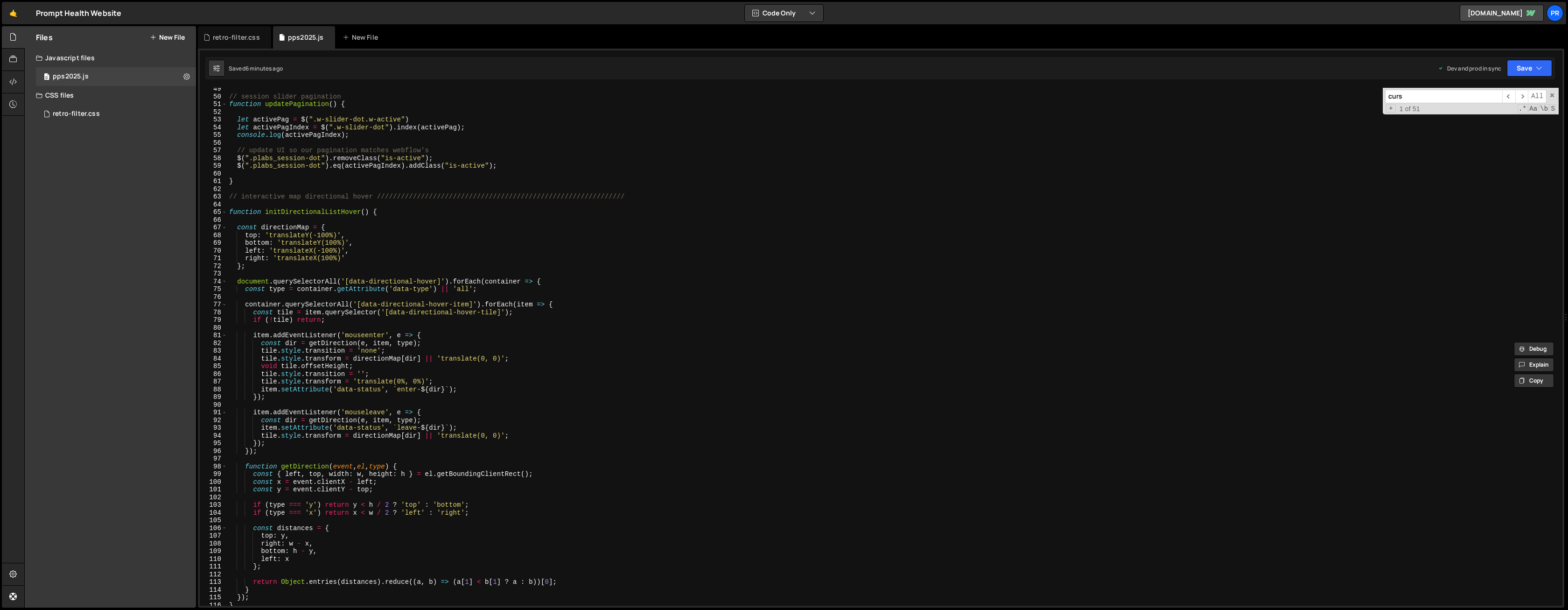
scroll to position [372, 0]
click at [328, 235] on div "// session slider pagination function updatePagination ( ) { let activePag = $ …" at bounding box center [893, 352] width 1331 height 534
click at [336, 242] on div "// session slider pagination function updatePagination ( ) { let activePag = $ …" at bounding box center [893, 352] width 1331 height 534
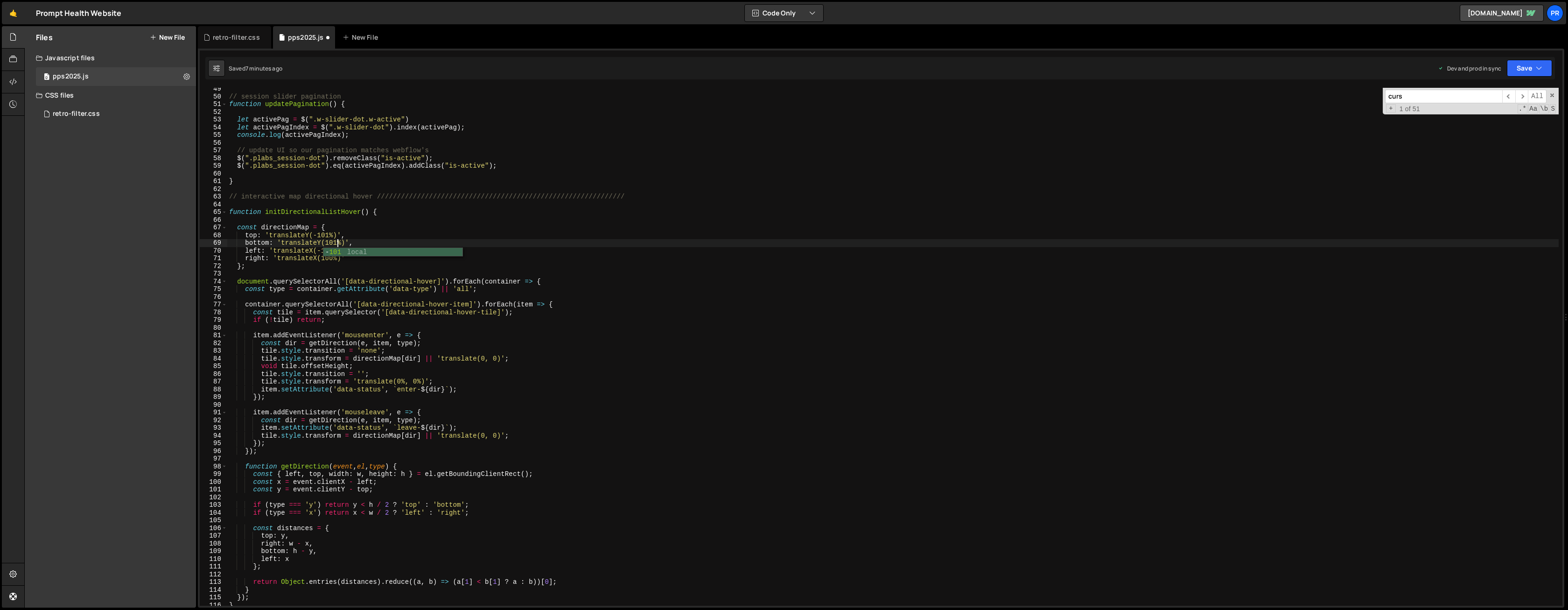
click at [355, 237] on div "// session slider pagination function updatePagination ( ) { let activePag = $ …" at bounding box center [893, 352] width 1331 height 534
click at [333, 248] on div "// session slider pagination function updatePagination ( ) { let activePag = $ …" at bounding box center [893, 352] width 1331 height 534
click at [330, 257] on div "// session slider pagination function updatePagination ( ) { let activePag = $ …" at bounding box center [893, 352] width 1331 height 534
click at [410, 237] on div "// session slider pagination function updatePagination ( ) { let activePag = $ …" at bounding box center [893, 352] width 1331 height 534
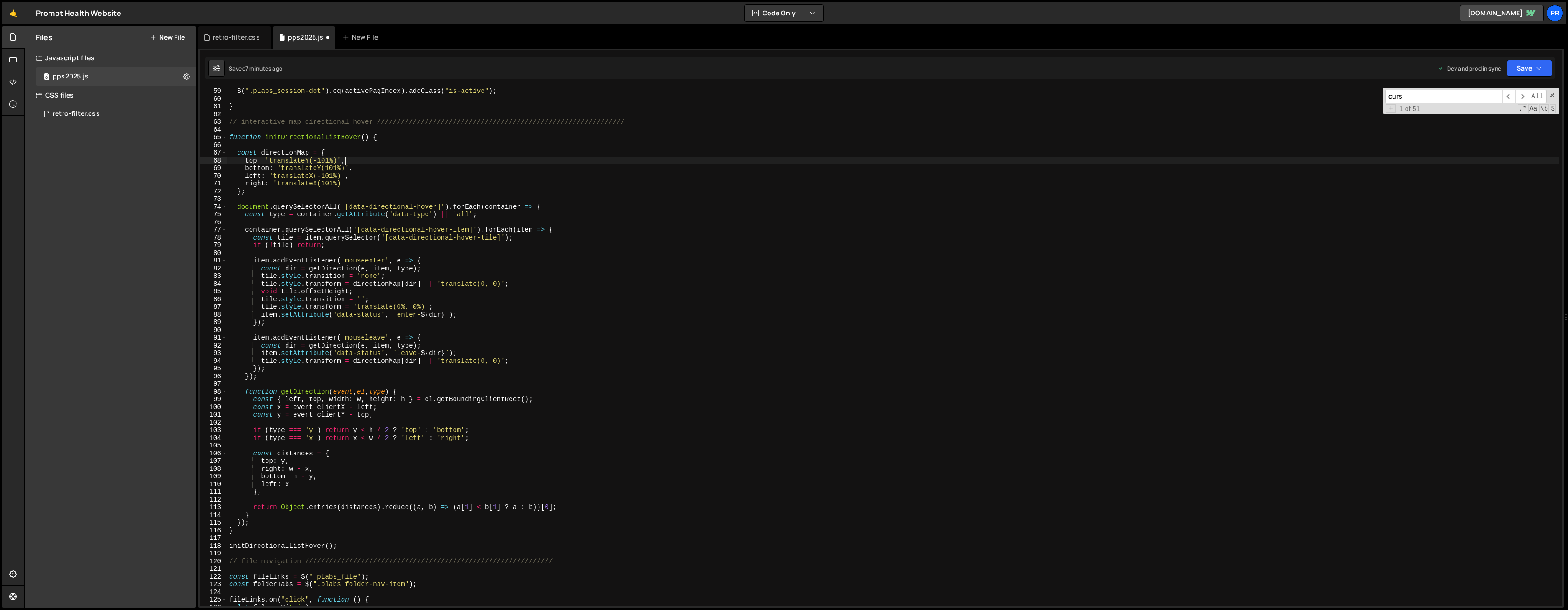
scroll to position [447, 0]
type textarea "top: 'translateY(-101%)',"
click at [1530, 65] on button "Save" at bounding box center [1529, 68] width 45 height 17
click at [1471, 124] on div "Save to Production S" at bounding box center [1497, 121] width 97 height 9
